Goal: Information Seeking & Learning: Find specific fact

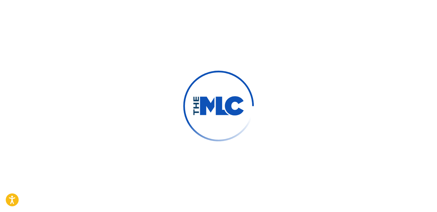
click at [378, 159] on div at bounding box center [218, 106] width 437 height 212
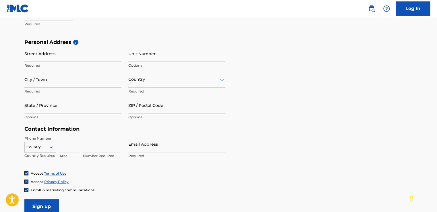
scroll to position [175, 0]
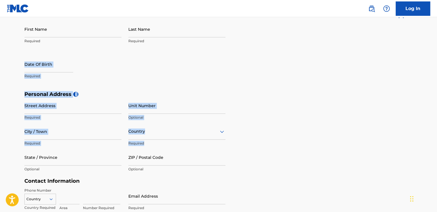
drag, startPoint x: 216, startPoint y: 74, endPoint x: 206, endPoint y: 141, distance: 67.5
click at [206, 141] on form "User Information First Name Required Last Name Required Date Of Birth Required …" at bounding box center [218, 138] width 388 height 255
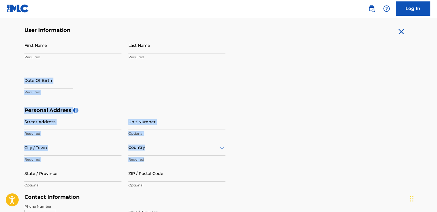
scroll to position [101, 0]
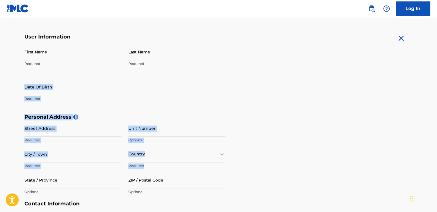
click at [165, 99] on div "First Name Required Last Name Required Date Of Birth Required" at bounding box center [124, 79] width 201 height 70
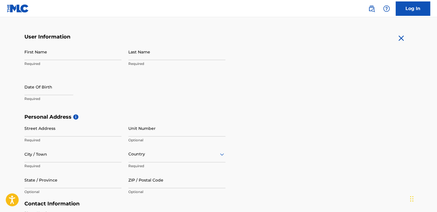
click at [67, 63] on p "Required" at bounding box center [72, 63] width 97 height 5
click at [53, 53] on input "First Name" at bounding box center [72, 52] width 97 height 16
type input "demarius"
click at [144, 61] on div "Last Name Required" at bounding box center [176, 57] width 97 height 26
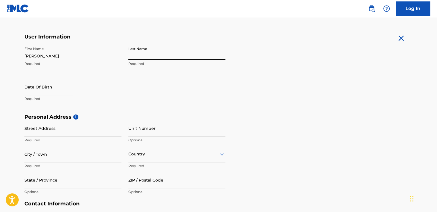
click at [142, 56] on input "Last Name" at bounding box center [176, 52] width 97 height 16
type input "dorn"
select select "7"
select select "2025"
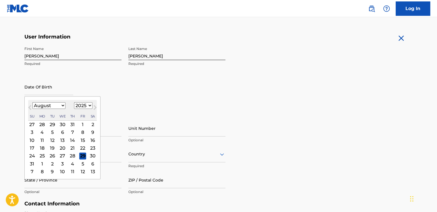
click at [57, 91] on input "text" at bounding box center [48, 87] width 49 height 16
click at [61, 105] on select "January February March April May June July August September October November De…" at bounding box center [48, 105] width 33 height 7
select select "2"
click at [32, 102] on select "January February March April May June July August September October November De…" at bounding box center [48, 105] width 33 height 7
click at [43, 133] on div "3" at bounding box center [42, 132] width 7 height 7
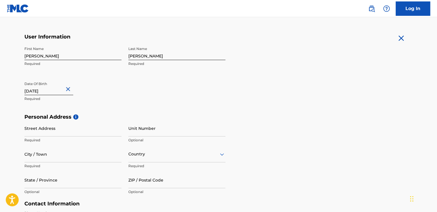
type input "March 3 1980"
click at [69, 134] on input "Street Address" at bounding box center [72, 128] width 97 height 16
type input "1340 south troop street"
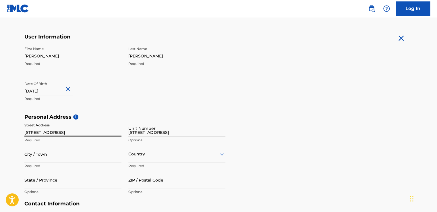
type input "chicago"
type input "United States"
type input "Illinois"
type input "60608"
type input "1"
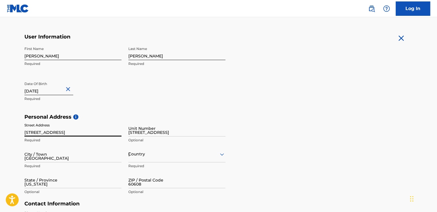
type input "773"
type input "7590447"
type input "demariusdorn1@gmail.com"
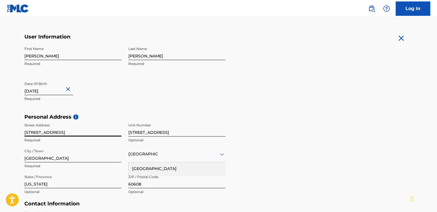
scroll to position [200, 0]
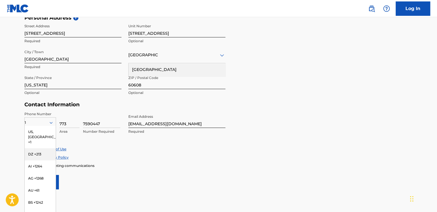
click at [119, 157] on div "Accept Privacy Policy" at bounding box center [218, 157] width 388 height 5
click at [103, 153] on div "Accept Terms of Use Accept Privacy Policy Enroll in marketing communications" at bounding box center [218, 157] width 388 height 22
click at [54, 123] on div at bounding box center [53, 122] width 5 height 5
click at [49, 120] on icon at bounding box center [51, 122] width 5 height 5
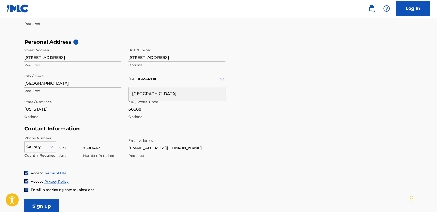
scroll to position [176, 0]
click at [49, 60] on input "1340 south troop street" at bounding box center [72, 53] width 97 height 16
type input "1340 south throop street"
click at [152, 60] on input "1340 south troop street" at bounding box center [176, 53] width 97 height 16
click at [152, 59] on input "1340 south troop street" at bounding box center [176, 53] width 97 height 16
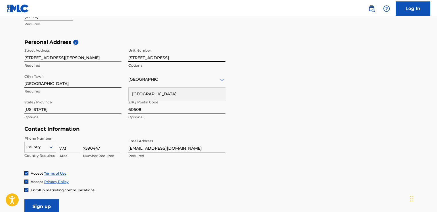
click at [152, 58] on input "1340 south troop street" at bounding box center [176, 53] width 97 height 16
click at [181, 55] on input "1340 south throop street" at bounding box center [176, 53] width 97 height 16
type input "1340 south throop st"
click at [77, 59] on input "1340 south throop street" at bounding box center [72, 53] width 97 height 16
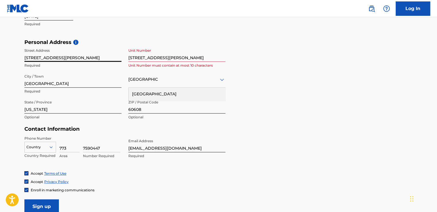
type input "1340 south throop st"
click at [264, 96] on div "Personal Address i Street Address 1340 south throop st Required Unit Number 134…" at bounding box center [218, 82] width 388 height 87
click at [172, 94] on div "United States" at bounding box center [177, 94] width 96 height 13
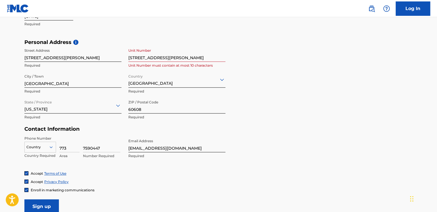
scroll to position [193, 0]
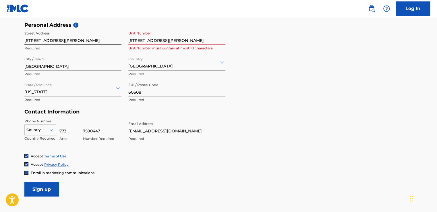
click at [48, 128] on div "Country" at bounding box center [40, 128] width 32 height 9
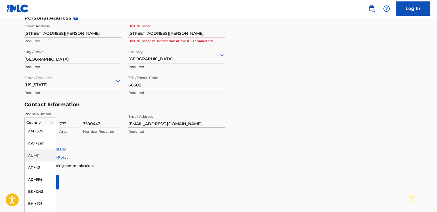
scroll to position [0, 0]
click at [44, 133] on div "US, CA +1" at bounding box center [40, 137] width 31 height 22
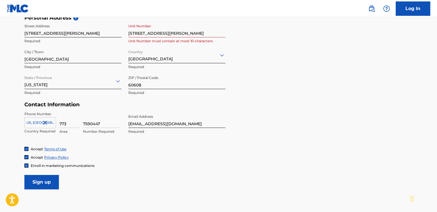
click at [79, 121] on input "773" at bounding box center [69, 119] width 20 height 16
type input "United States"
type input "Illinois"
type input "1"
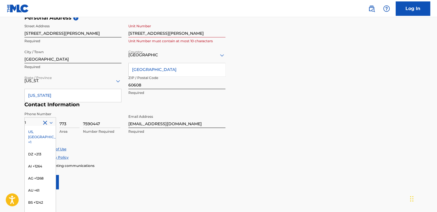
click at [104, 121] on input "7590447" at bounding box center [101, 119] width 37 height 16
type input "7"
click at [39, 131] on div "US, CA +1" at bounding box center [40, 137] width 31 height 22
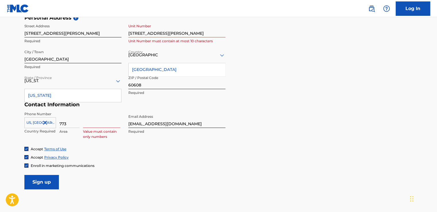
click at [94, 125] on input at bounding box center [101, 119] width 37 height 16
type input "6064469"
type input "1"
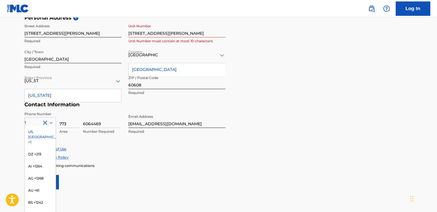
click at [33, 132] on div "US, CA +1" at bounding box center [40, 137] width 31 height 22
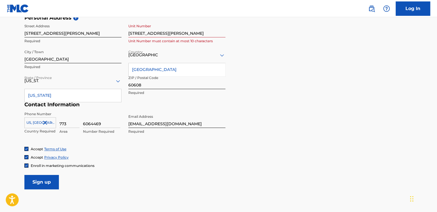
click at [105, 118] on input "6064469" at bounding box center [101, 119] width 37 height 16
type input "1"
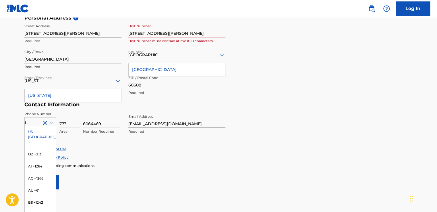
click at [38, 129] on div "US, CA +1" at bounding box center [40, 137] width 31 height 22
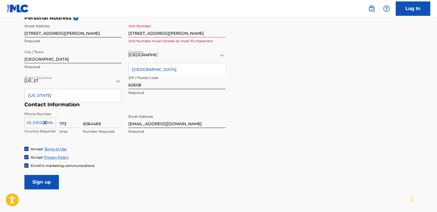
click at [51, 180] on input "Sign up" at bounding box center [41, 182] width 34 height 14
click at [47, 179] on input "Sign up" at bounding box center [41, 182] width 34 height 14
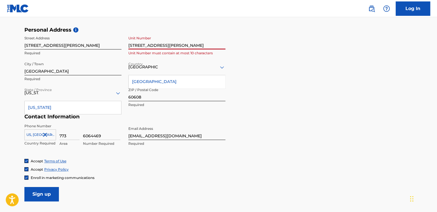
scroll to position [188, 0]
type input "1340 south throop st"
type input "1"
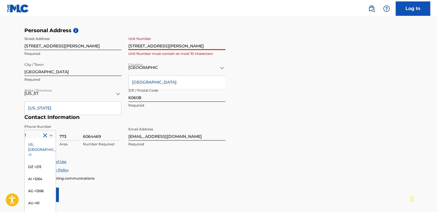
scroll to position [200, 0]
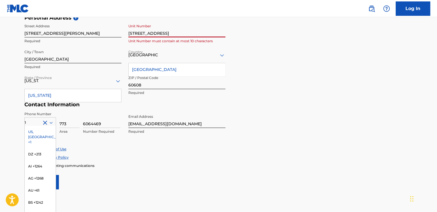
click at [154, 35] on input "1340 south troop street" at bounding box center [176, 29] width 97 height 16
click at [153, 34] on input "1340 south troop street" at bounding box center [176, 29] width 97 height 16
click at [95, 44] on div "Street Address 1340 south throop st Required" at bounding box center [72, 34] width 97 height 26
click at [199, 38] on div "Unit Number 1340 south throop street Unit Number must contain at most 10 charac…" at bounding box center [176, 34] width 97 height 26
click at [193, 35] on input "1340 south throop street" at bounding box center [176, 29] width 97 height 16
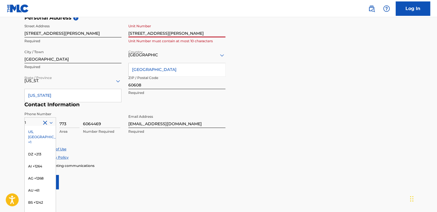
type input "1340 south throop street"
click at [43, 131] on div "US, CA +1" at bounding box center [40, 137] width 31 height 22
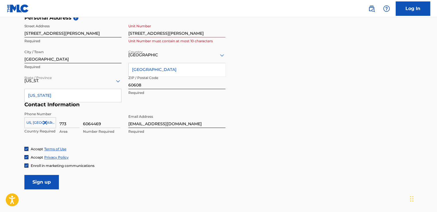
click at [54, 182] on input "Sign up" at bounding box center [41, 182] width 34 height 14
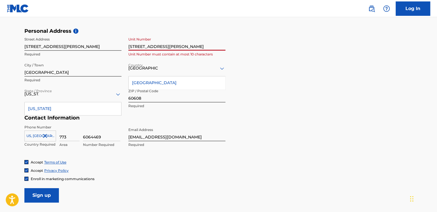
scroll to position [187, 0]
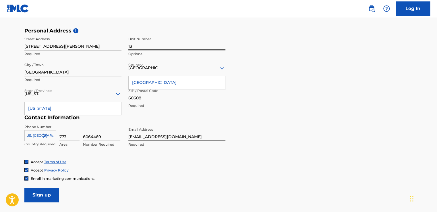
type input "1"
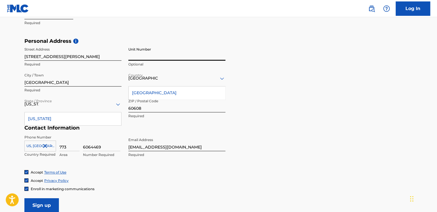
scroll to position [177, 0]
click at [151, 48] on input "Unit Number" at bounding box center [176, 52] width 97 height 16
type input "1340 south throop st"
type input "1"
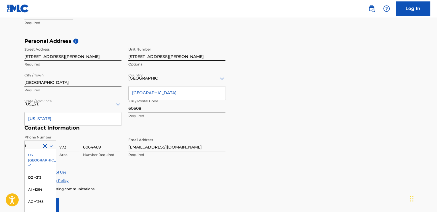
scroll to position [200, 0]
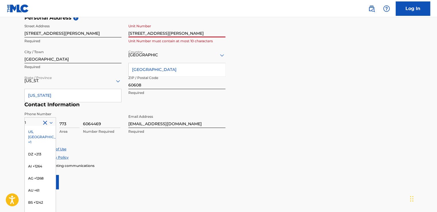
click at [175, 30] on input "1340 south throop st" at bounding box center [176, 29] width 97 height 16
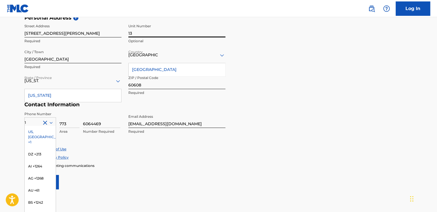
type input "1"
click at [34, 128] on div "US, CA +1" at bounding box center [40, 137] width 31 height 22
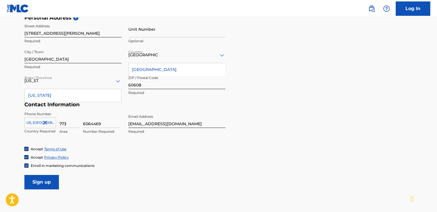
click at [54, 179] on input "Sign up" at bounding box center [41, 182] width 34 height 14
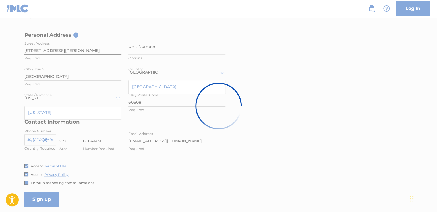
scroll to position [183, 0]
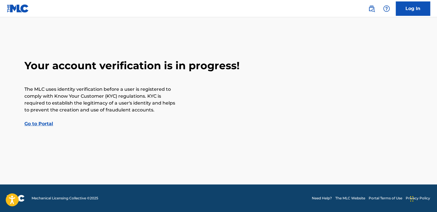
click at [40, 124] on link "Go to Portal" at bounding box center [38, 123] width 29 height 5
click at [416, 13] on link "Sign Up" at bounding box center [413, 8] width 34 height 14
click at [109, 203] on footer "Mechanical Licensing Collective © 2025 Need Help? The MLC Website Portal Terms …" at bounding box center [218, 198] width 437 height 28
click at [17, 199] on button "Open accessiBe: accessibility options, statement and help" at bounding box center [12, 200] width 14 height 14
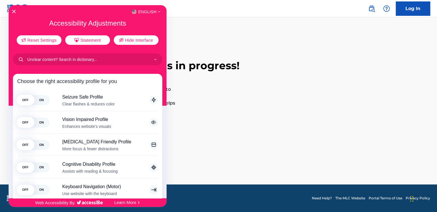
click at [11, 12] on div "English" at bounding box center [88, 11] width 158 height 7
click at [16, 11] on icon "Close Accessibility Interface" at bounding box center [14, 11] width 4 height 4
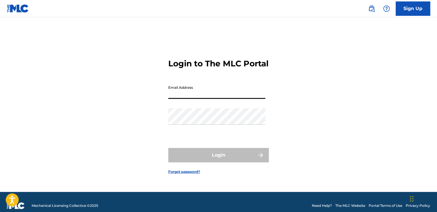
click at [240, 97] on input "Email Address" at bounding box center [216, 90] width 97 height 16
click at [194, 174] on link "Forgot password?" at bounding box center [184, 171] width 32 height 5
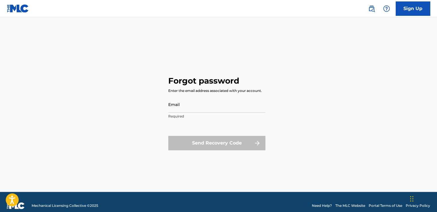
click at [195, 101] on input "Email" at bounding box center [216, 104] width 97 height 16
type input "demariusdorn1@gmail.com"
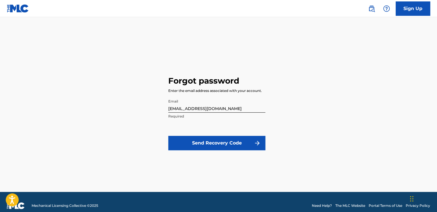
click at [208, 144] on button "Send Recovery Code" at bounding box center [216, 143] width 97 height 14
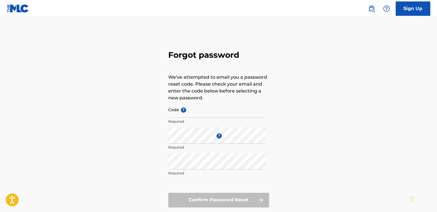
click at [176, 115] on input "Code ?" at bounding box center [216, 109] width 97 height 16
click at [148, 125] on div "Forgot password We've attempted to email you a password reset code. Please chec…" at bounding box center [219, 128] width 402 height 192
click at [172, 115] on input "Code ?" at bounding box center [216, 109] width 97 height 16
paste input "dafdf5b4cbab79e65d7438a93d3b"
click at [172, 115] on input "Code ?" at bounding box center [216, 109] width 97 height 16
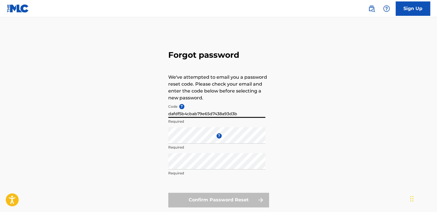
click at [172, 115] on input "dafdf5b4cbab79e65d7438a93d3b" at bounding box center [216, 109] width 97 height 16
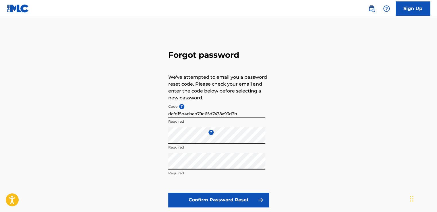
click at [216, 199] on button "Confirm Password Reset" at bounding box center [218, 200] width 101 height 14
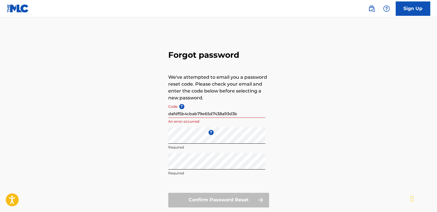
click at [242, 110] on input "dafdf5b4cbab79e65d7438a93d3b" at bounding box center [216, 109] width 97 height 16
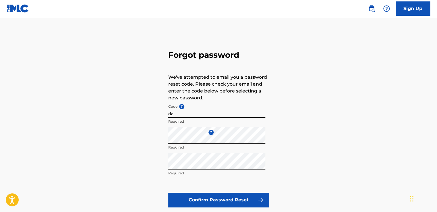
type input "d"
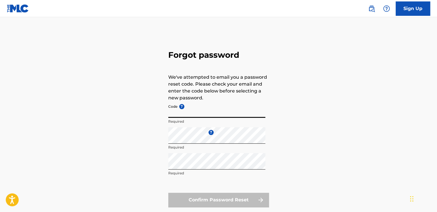
paste input "FP_dafdf5b4cbab79e65d7438a93d3b"
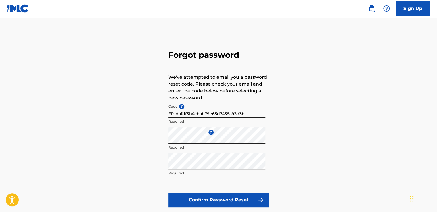
click at [247, 198] on button "Confirm Password Reset" at bounding box center [218, 200] width 101 height 14
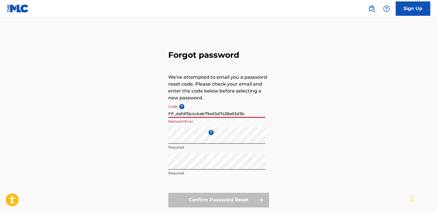
click at [253, 115] on input "FP_dafdf5b4cbab79e65d7438a93d3b" at bounding box center [216, 109] width 97 height 16
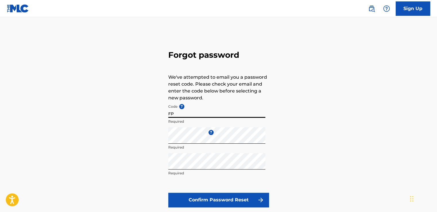
type input "F"
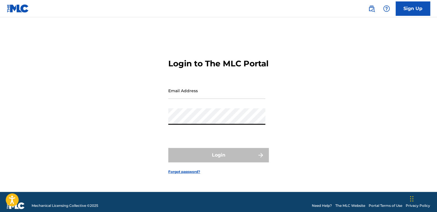
click at [232, 105] on div "Email Address" at bounding box center [216, 95] width 97 height 26
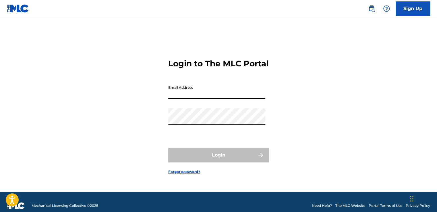
click at [229, 99] on input "Email Address" at bounding box center [216, 90] width 97 height 16
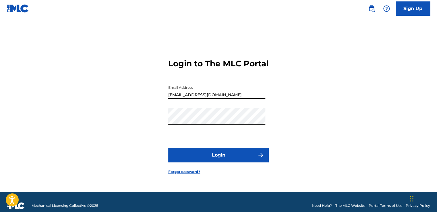
type input "maurydorn1@gmail.com"
click at [239, 160] on button "Login" at bounding box center [218, 155] width 101 height 14
click at [209, 162] on button "Login" at bounding box center [218, 155] width 101 height 14
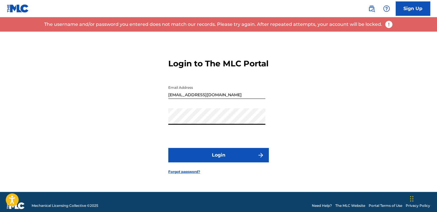
click at [168, 148] on button "Login" at bounding box center [218, 155] width 101 height 14
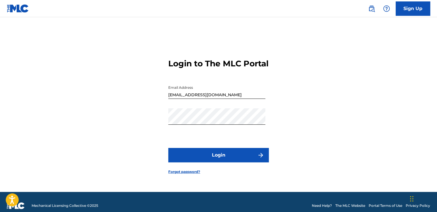
click at [234, 162] on button "Login" at bounding box center [218, 155] width 101 height 14
click at [222, 133] on div "Password" at bounding box center [216, 121] width 97 height 26
click at [244, 162] on button "Login" at bounding box center [218, 155] width 101 height 14
click at [232, 99] on input "maurydorn1@gmail.com" at bounding box center [216, 90] width 97 height 16
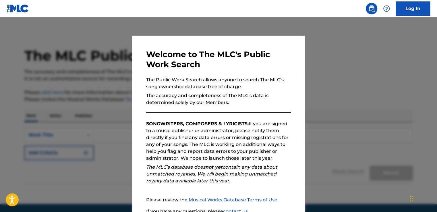
click at [306, 66] on div at bounding box center [218, 123] width 437 height 212
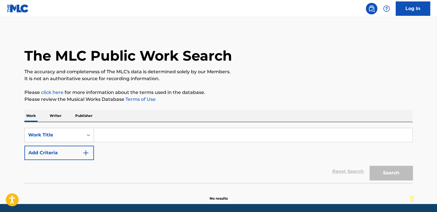
scroll to position [19, 0]
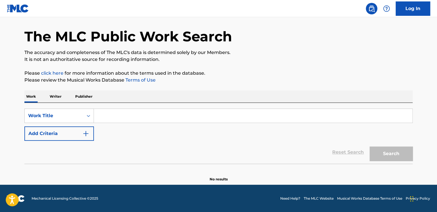
click at [58, 98] on p "Writer" at bounding box center [55, 96] width 15 height 12
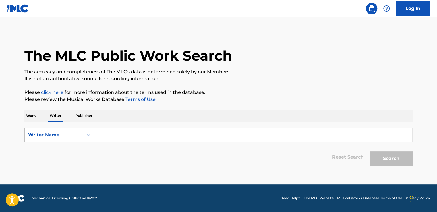
click at [144, 133] on input "Search Form" at bounding box center [253, 135] width 318 height 14
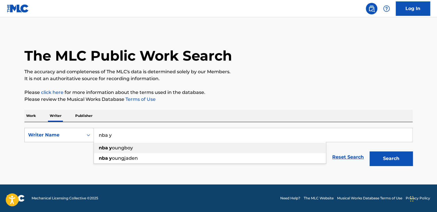
click at [130, 152] on div "nba y oungboy" at bounding box center [210, 148] width 232 height 10
type input "nba youngboy"
click at [85, 118] on p "Publisher" at bounding box center [84, 116] width 21 height 12
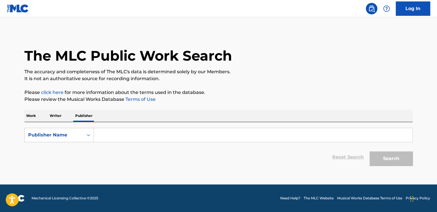
click at [55, 118] on p "Writer" at bounding box center [55, 116] width 15 height 12
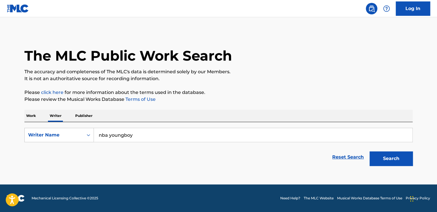
click at [87, 118] on p "Publisher" at bounding box center [84, 116] width 21 height 12
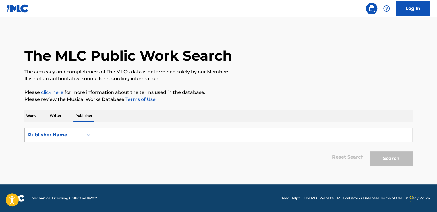
click at [117, 135] on input "Search Form" at bounding box center [253, 135] width 318 height 14
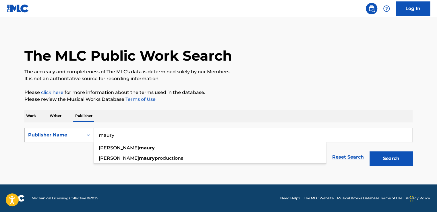
type input "maury"
click at [34, 116] on p "Work" at bounding box center [30, 116] width 13 height 12
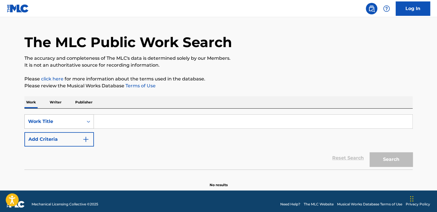
click at [89, 129] on div "Work Title" at bounding box center [58, 121] width 69 height 14
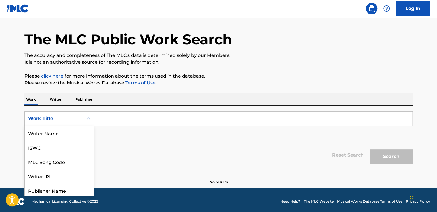
scroll to position [29, 0]
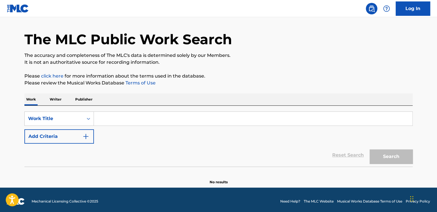
click at [119, 122] on input "Search Form" at bounding box center [253, 119] width 318 height 14
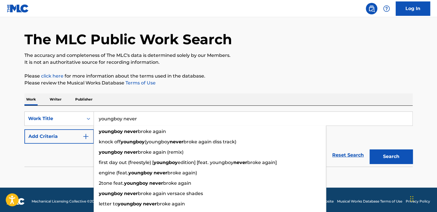
click at [137, 130] on strong "never" at bounding box center [131, 131] width 14 height 5
type input "youngboy never broke again"
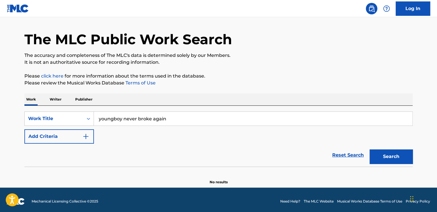
click at [59, 103] on p "Writer" at bounding box center [55, 99] width 15 height 12
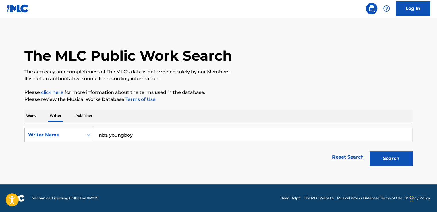
click at [34, 116] on p "Work" at bounding box center [30, 116] width 13 height 12
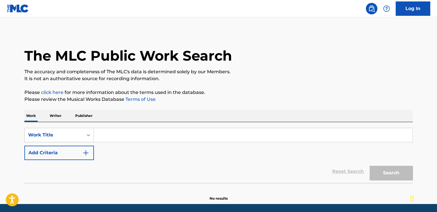
click at [59, 117] on p "Writer" at bounding box center [55, 116] width 15 height 12
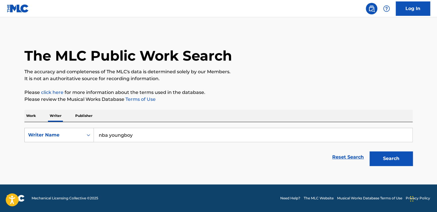
click at [34, 116] on p "Work" at bounding box center [30, 116] width 13 height 12
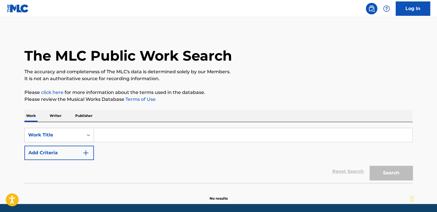
click at [110, 131] on input "Search Form" at bounding box center [253, 135] width 318 height 14
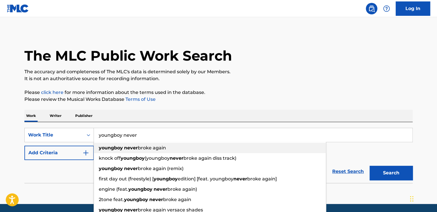
click at [143, 144] on div "youngboy never broke again" at bounding box center [210, 148] width 232 height 10
type input "youngboy never broke again"
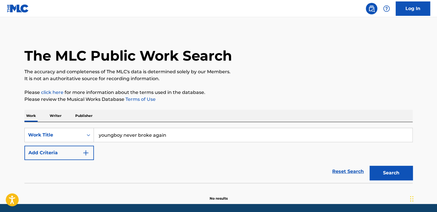
click at [376, 177] on button "Search" at bounding box center [391, 173] width 43 height 14
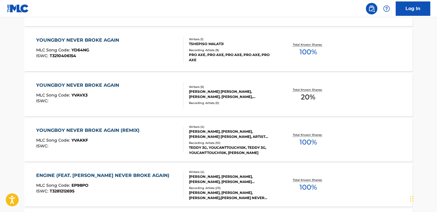
scroll to position [141, 0]
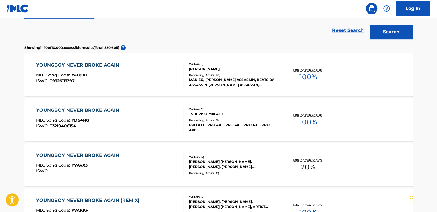
click at [89, 77] on div "MLC Song Code : YA09AT" at bounding box center [79, 76] width 86 height 6
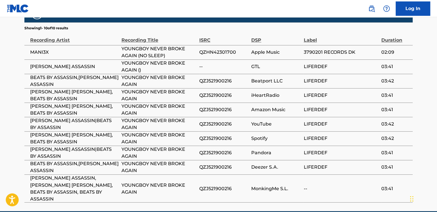
scroll to position [365, 0]
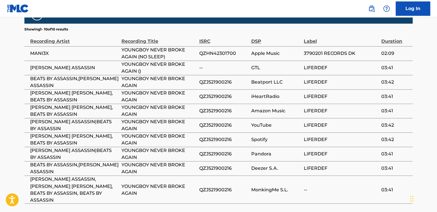
click at [152, 38] on div "Recording Title" at bounding box center [158, 38] width 75 height 13
click at [149, 47] on span "YOUNGBOY NEVER BROKE AGAIN (NO SLEEP)" at bounding box center [158, 54] width 75 height 14
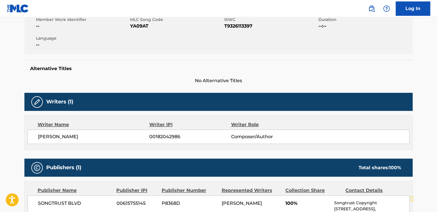
scroll to position [0, 0]
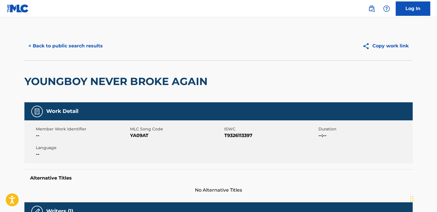
click at [323, 135] on span "--:--" at bounding box center [364, 135] width 93 height 7
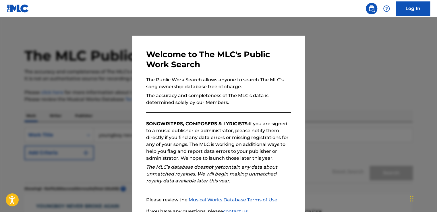
scroll to position [156, 0]
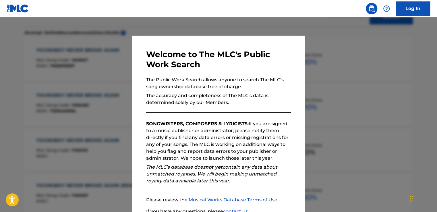
click at [61, 53] on div at bounding box center [218, 123] width 437 height 212
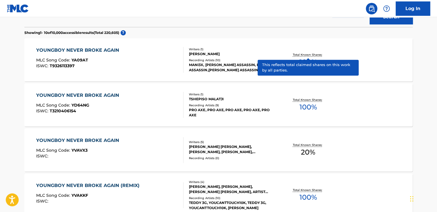
click at [298, 53] on p "Total Known Shares:" at bounding box center [308, 55] width 31 height 4
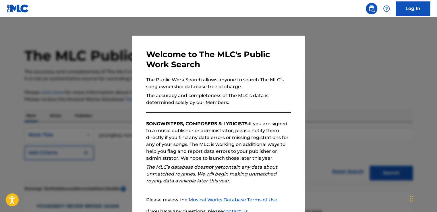
scroll to position [171, 0]
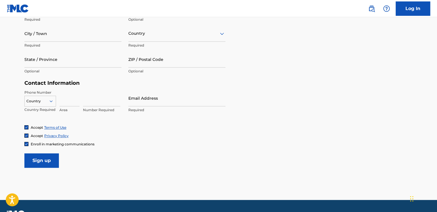
scroll to position [223, 0]
